Goal: Information Seeking & Learning: Learn about a topic

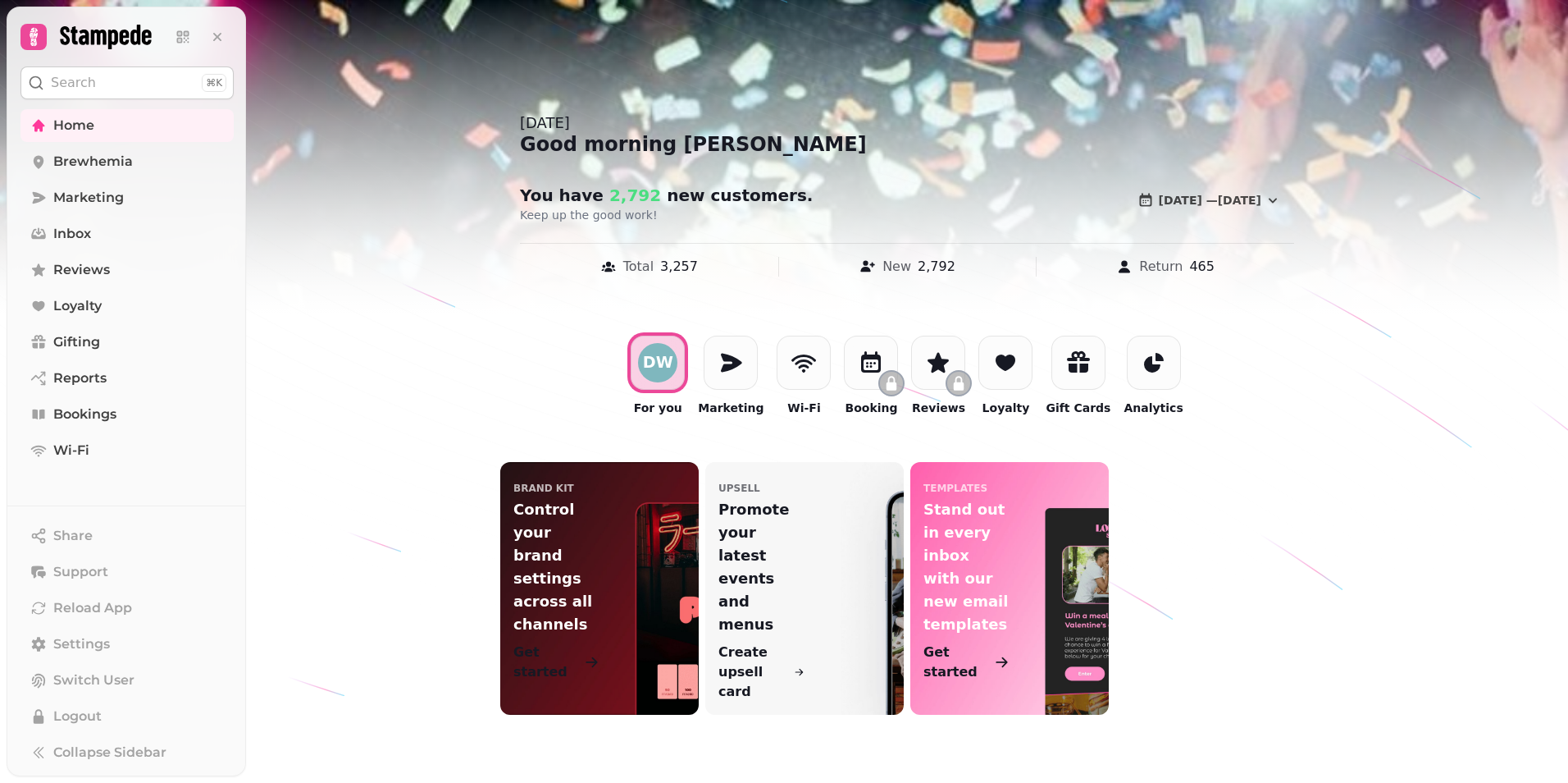
click at [397, 367] on div "DW For you Marketing Wi-Fi Booking Reviews Loyalty Gift Cards Analytics" at bounding box center [907, 375] width 1322 height 133
click at [71, 122] on span "Home" at bounding box center [73, 125] width 41 height 20
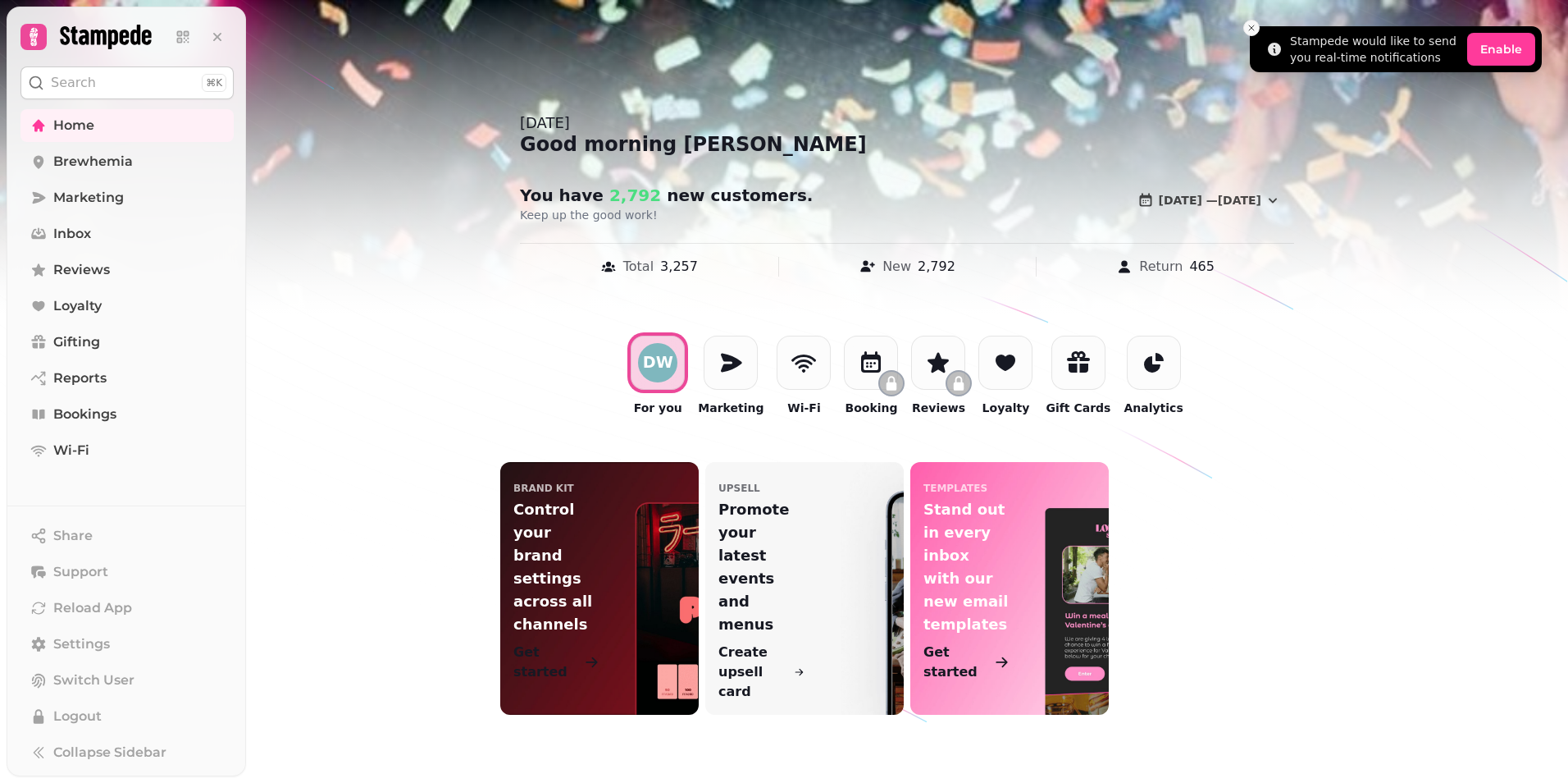
click at [1245, 27] on button "Close toast" at bounding box center [1251, 28] width 16 height 16
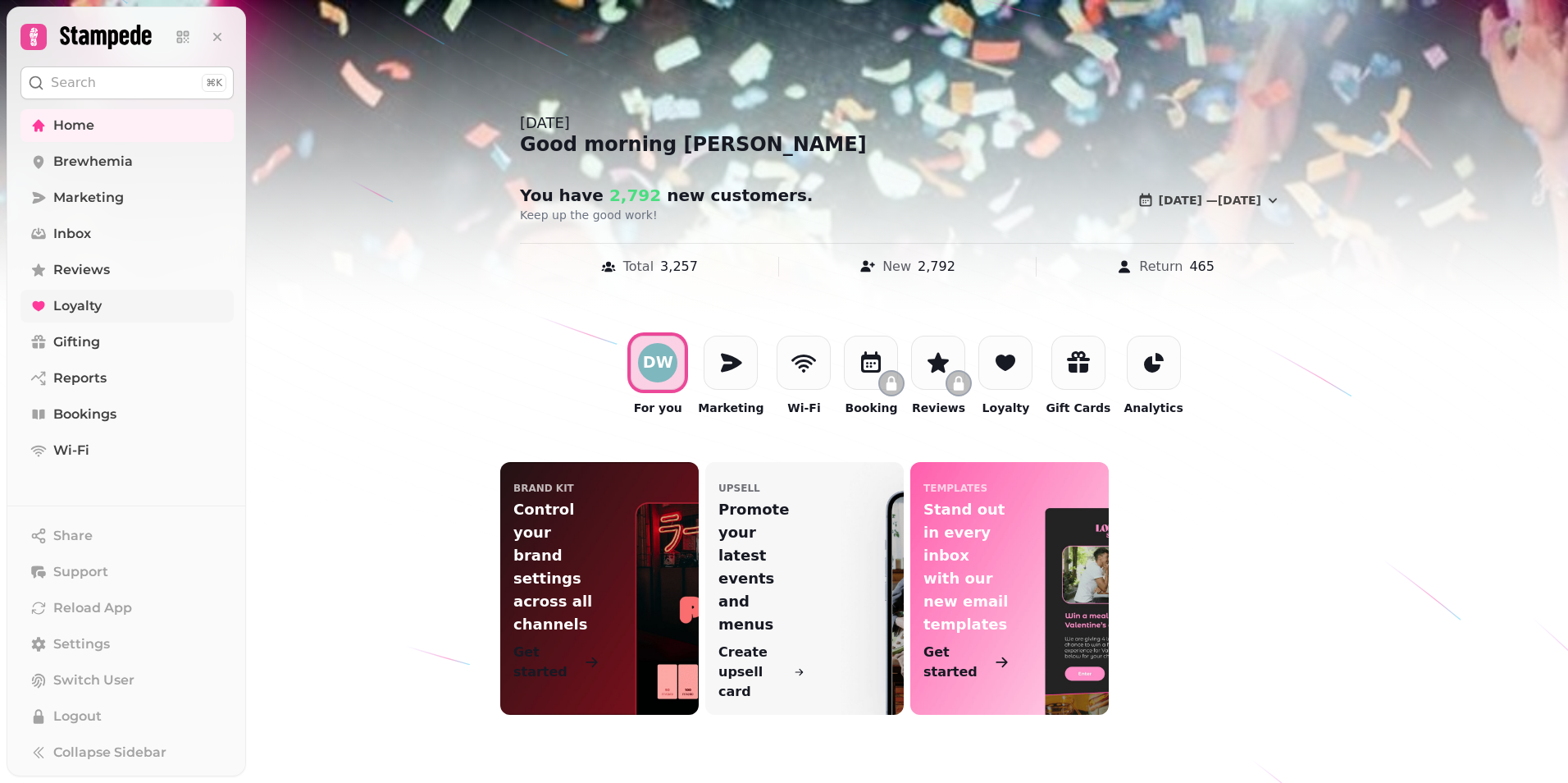
click at [73, 311] on span "Loyalty" at bounding box center [77, 306] width 49 height 20
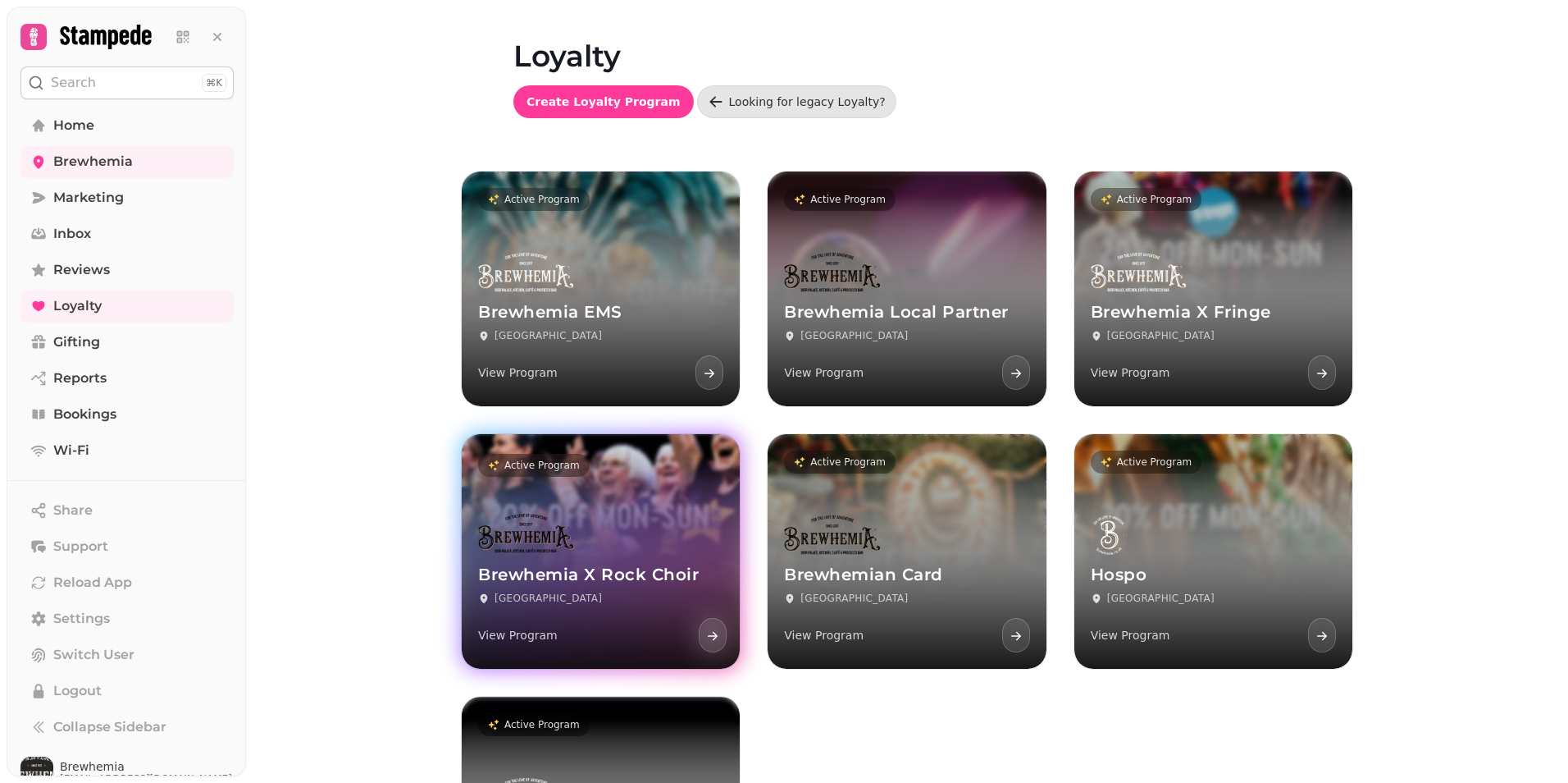
click at [634, 563] on div "Brewhemia X Rock Choir Edinburgh View Program" at bounding box center [600, 583] width 278 height 169
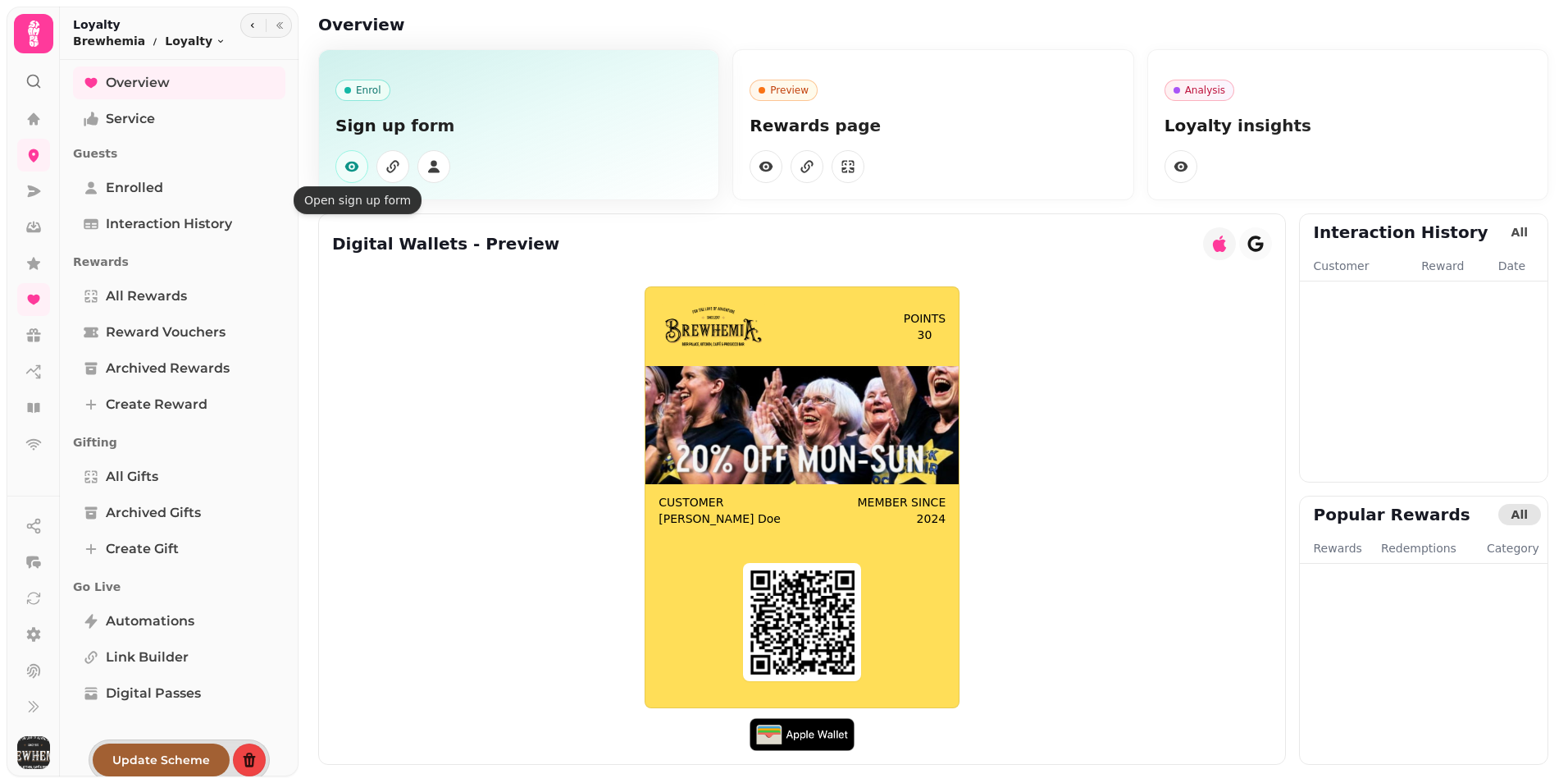
click at [358, 161] on icon "button" at bounding box center [351, 167] width 16 height 16
